Goal: Check status: Check status

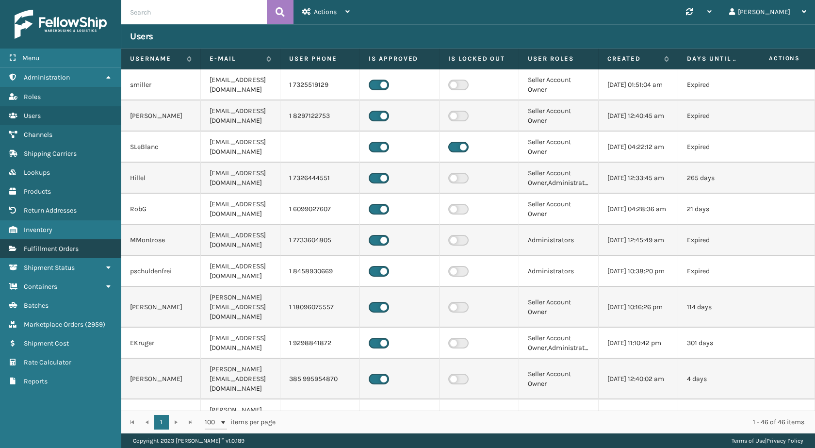
click at [82, 245] on link "Fulfillment Orders" at bounding box center [60, 248] width 121 height 19
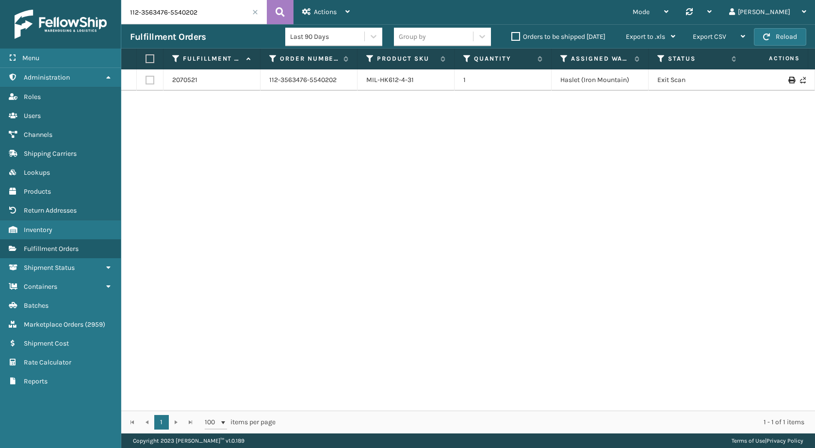
click at [201, 9] on input "112-3563476-5540202" at bounding box center [194, 12] width 146 height 24
paste input "0790067-8614619"
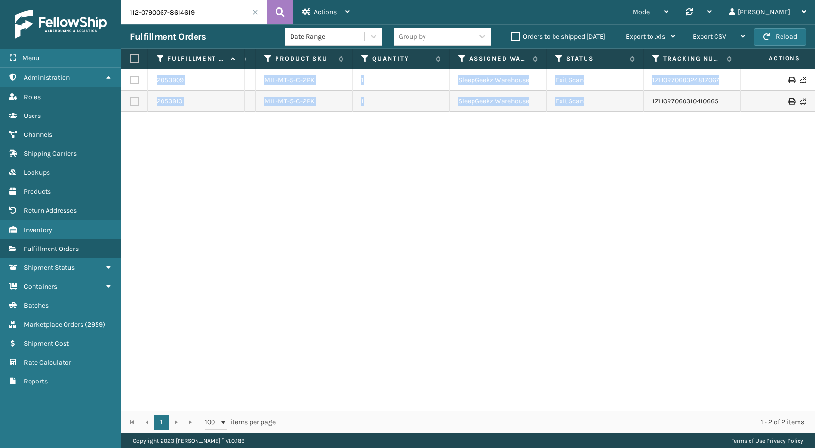
scroll to position [0, 221]
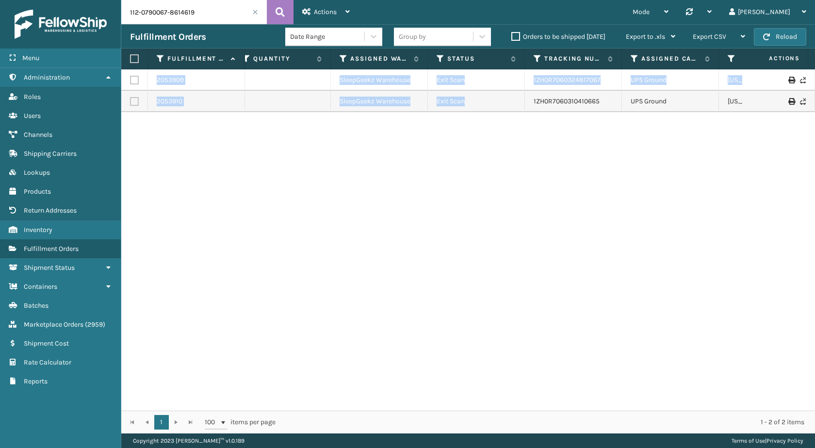
drag, startPoint x: 713, startPoint y: 100, endPoint x: 815, endPoint y: 126, distance: 105.2
click at [815, 126] on div "2053909 112-0790067-8614619 MIL-MT-5-C-2PK 1 SleepGeekz Warehouse Exit Scan 1ZH…" at bounding box center [468, 239] width 694 height 341
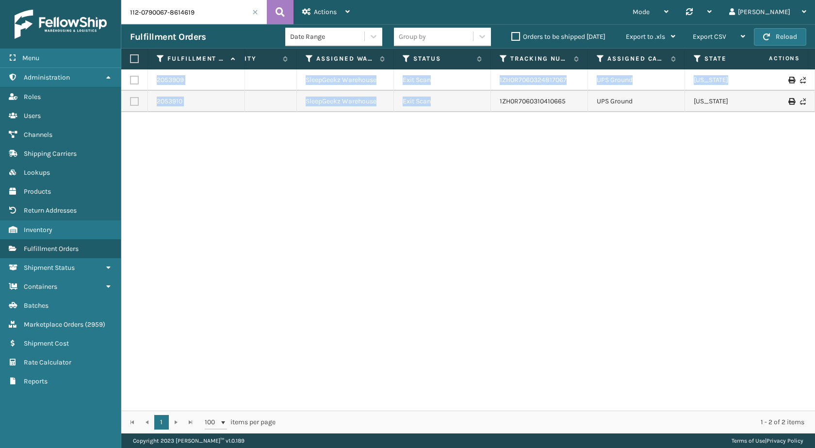
click at [569, 187] on div "2053909 112-0790067-8614619 MIL-MT-5-C-2PK 1 SleepGeekz Warehouse Exit Scan 1ZH…" at bounding box center [468, 239] width 694 height 341
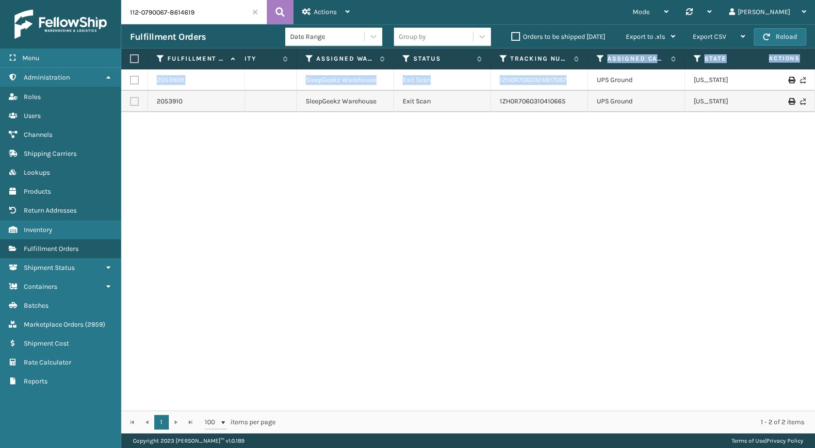
drag, startPoint x: 579, startPoint y: 67, endPoint x: 580, endPoint y: 74, distance: 6.9
click at [580, 74] on div "Fulfillment Order Id Order Number Product SKU Quantity Assigned Warehouse Statu…" at bounding box center [468, 241] width 694 height 385
click at [578, 79] on td "1ZH0R7060324817067" at bounding box center [539, 79] width 97 height 21
drag, startPoint x: 587, startPoint y: 85, endPoint x: 484, endPoint y: 85, distance: 102.4
click at [484, 85] on tr "2053909 112-0790067-8614619 MIL-MT-5-C-2PK 1 SleepGeekz Warehouse Exit Scan 1ZH…" at bounding box center [409, 79] width 1085 height 21
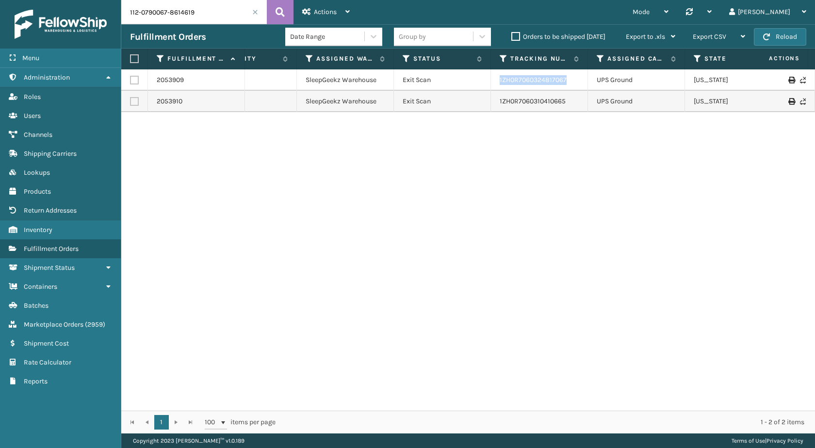
copy tr "1ZH0R7060324817067"
click at [202, 11] on input "112-0790067-8614619" at bounding box center [194, 12] width 146 height 24
paste input "7139840-629782"
click at [287, 14] on button at bounding box center [280, 12] width 27 height 24
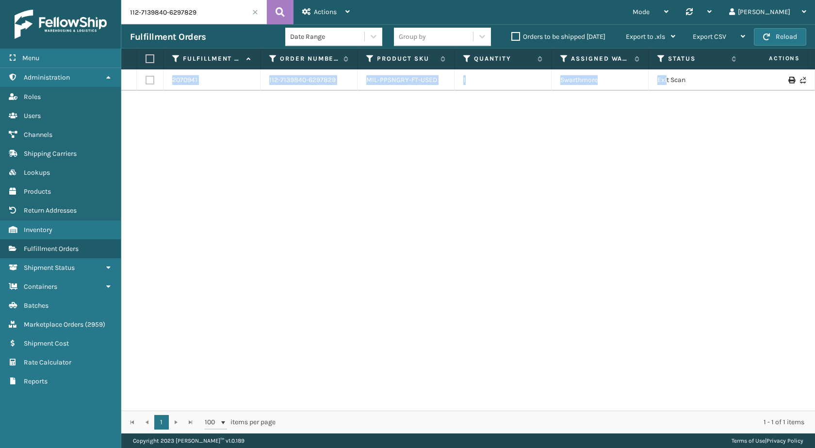
scroll to position [0, 119]
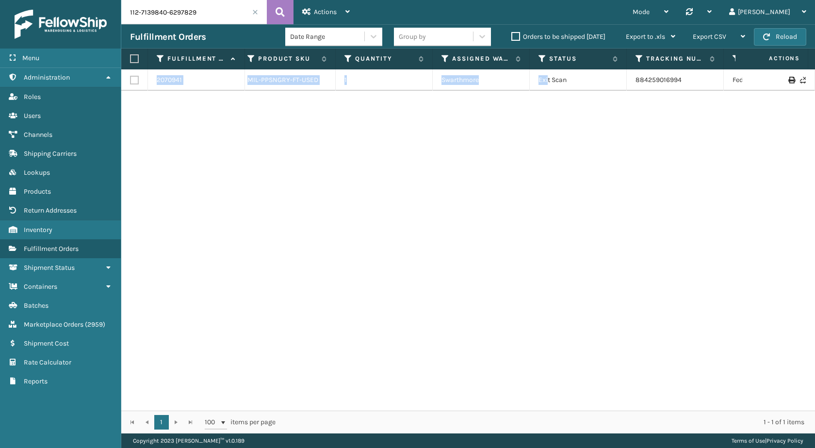
drag, startPoint x: 678, startPoint y: 78, endPoint x: 815, endPoint y: 100, distance: 138.1
click at [815, 100] on div "2070941 112-7139840-6297829 MIL-PPSNGRY-FT-USED 1 Swarthmore Exit Scan 88425901…" at bounding box center [468, 239] width 694 height 341
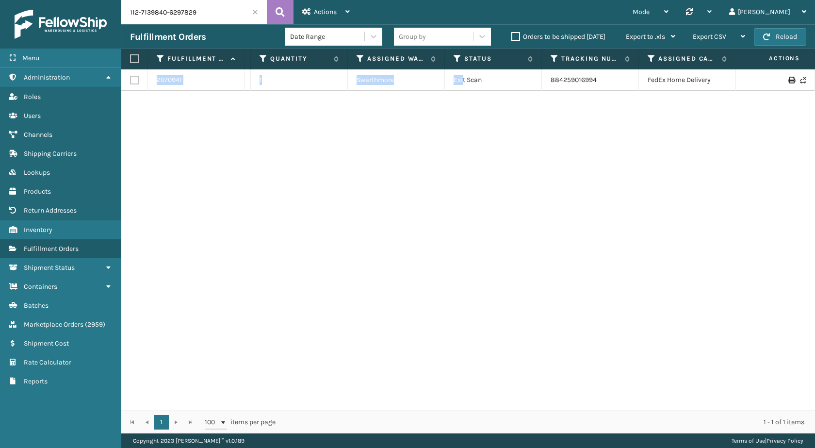
click at [651, 156] on div "2070941 112-7139840-6297829 MIL-PPSNGRY-FT-USED 1 Swarthmore Exit Scan 88425901…" at bounding box center [468, 239] width 694 height 341
drag, startPoint x: 613, startPoint y: 82, endPoint x: 509, endPoint y: 83, distance: 103.8
click at [509, 83] on tr "2070941 112-7139840-6297829 MIL-PPSNGRY-FT-USED 1 Swarthmore Exit Scan 88425901…" at bounding box center [460, 79] width 1085 height 21
copy tr "884259016994"
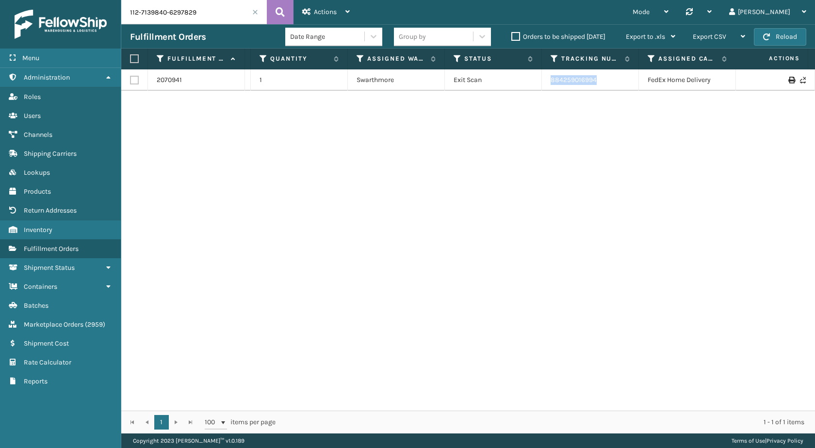
click at [181, 4] on input "112-7139840-6297829" at bounding box center [194, 12] width 146 height 24
click at [186, 15] on input "112-7139840-6297829" at bounding box center [194, 12] width 146 height 24
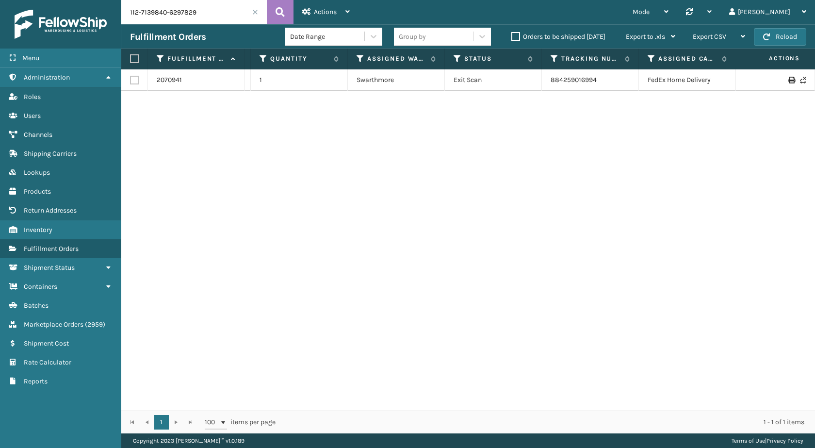
click at [186, 15] on input "112-7139840-6297829" at bounding box center [194, 12] width 146 height 24
paste input "1-4430246-1205837"
click at [283, 5] on icon at bounding box center [280, 12] width 9 height 15
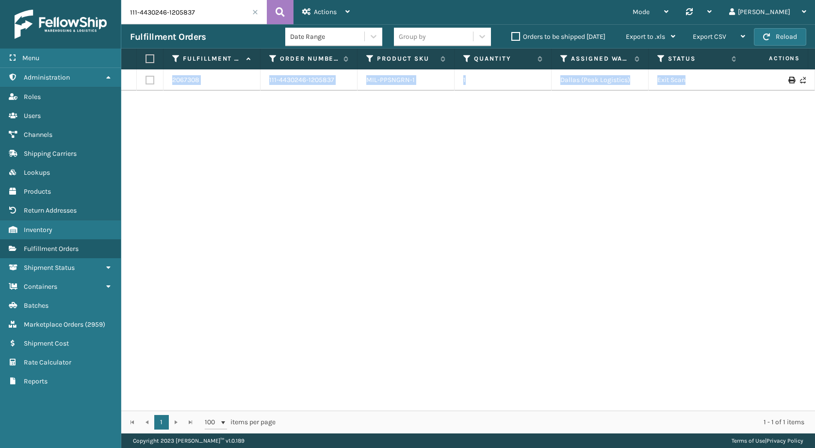
scroll to position [0, 201]
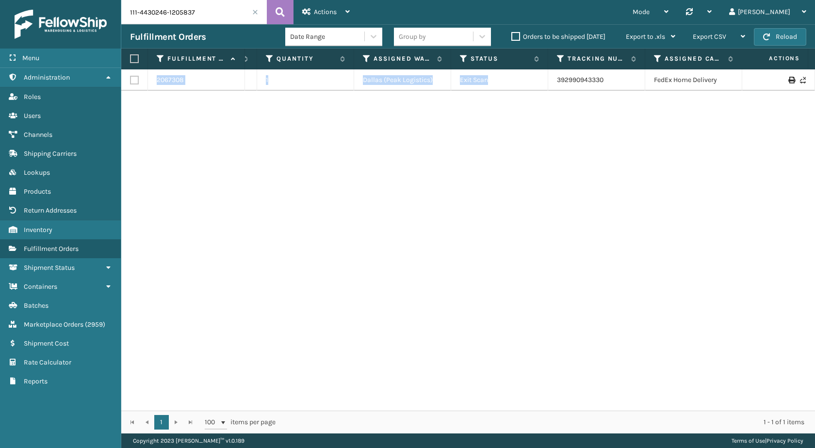
drag, startPoint x: 702, startPoint y: 81, endPoint x: 815, endPoint y: 102, distance: 115.0
click at [815, 102] on div "2067308 111-4430246-1205837 MIL-PPSNGRN-1 1 [GEOGRAPHIC_DATA] (Peak Logistics) …" at bounding box center [468, 239] width 694 height 341
click at [556, 170] on div "2067308 111-4430246-1205837 MIL-PPSNGRN-1 1 [GEOGRAPHIC_DATA] (Peak Logistics) …" at bounding box center [468, 239] width 694 height 341
click at [620, 88] on td "392990943330" at bounding box center [592, 79] width 97 height 21
drag, startPoint x: 603, startPoint y: 83, endPoint x: 543, endPoint y: 84, distance: 60.2
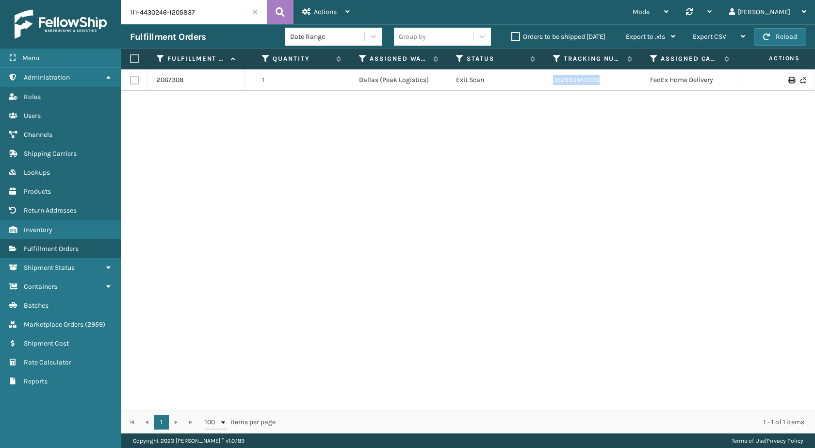
click at [543, 84] on tr "2067308 111-4430246-1205837 MIL-PPSNGRN-1 1 [GEOGRAPHIC_DATA] (Peak Logistics) …" at bounding box center [462, 79] width 1085 height 21
copy tr "392990943330"
click at [208, 23] on input "111-4430246-1205837" at bounding box center [194, 12] width 146 height 24
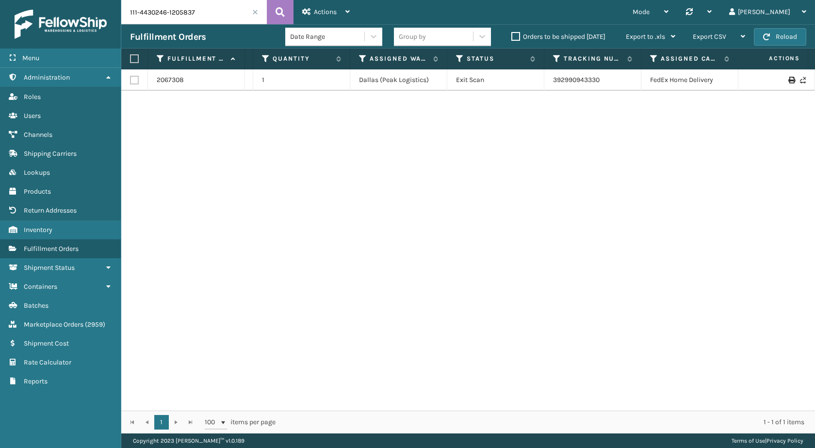
drag, startPoint x: 206, startPoint y: 18, endPoint x: 188, endPoint y: 8, distance: 20.2
click at [188, 8] on input "111-4430246-1205837" at bounding box center [194, 12] width 146 height 24
click at [188, 9] on input "111-4430246-1205837" at bounding box center [194, 12] width 146 height 24
paste input "3-0275226-8320262"
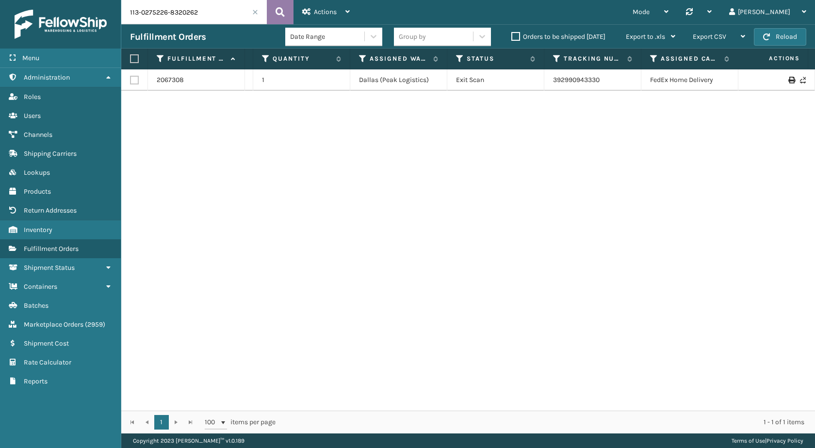
type input "113-0275226-8320262"
click at [281, 10] on icon at bounding box center [280, 12] width 9 height 15
